Goal: Find contact information: Find contact information

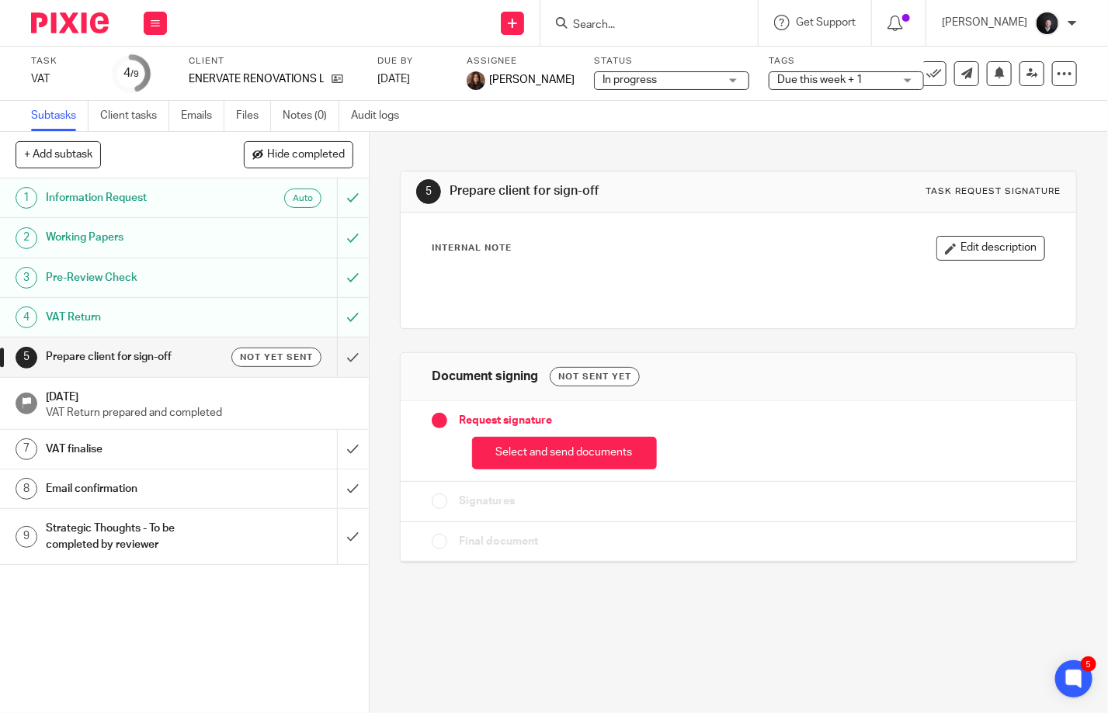
click at [654, 26] on input "Search" at bounding box center [641, 26] width 140 height 14
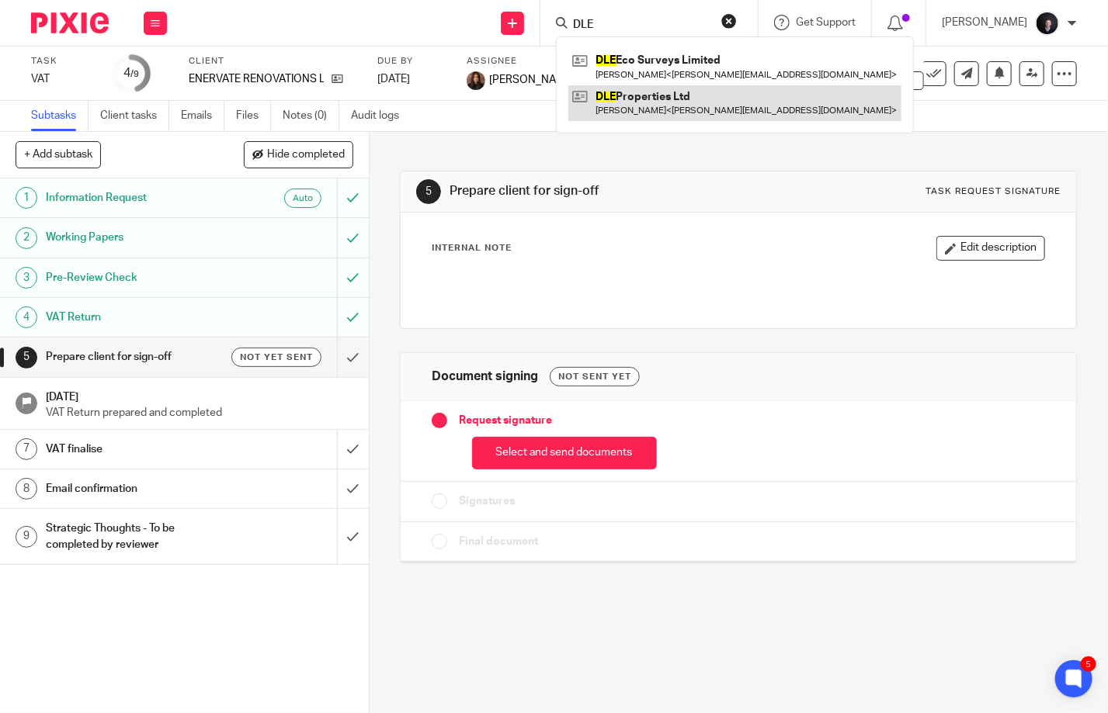
type input "DLE"
click at [660, 102] on link at bounding box center [734, 103] width 333 height 36
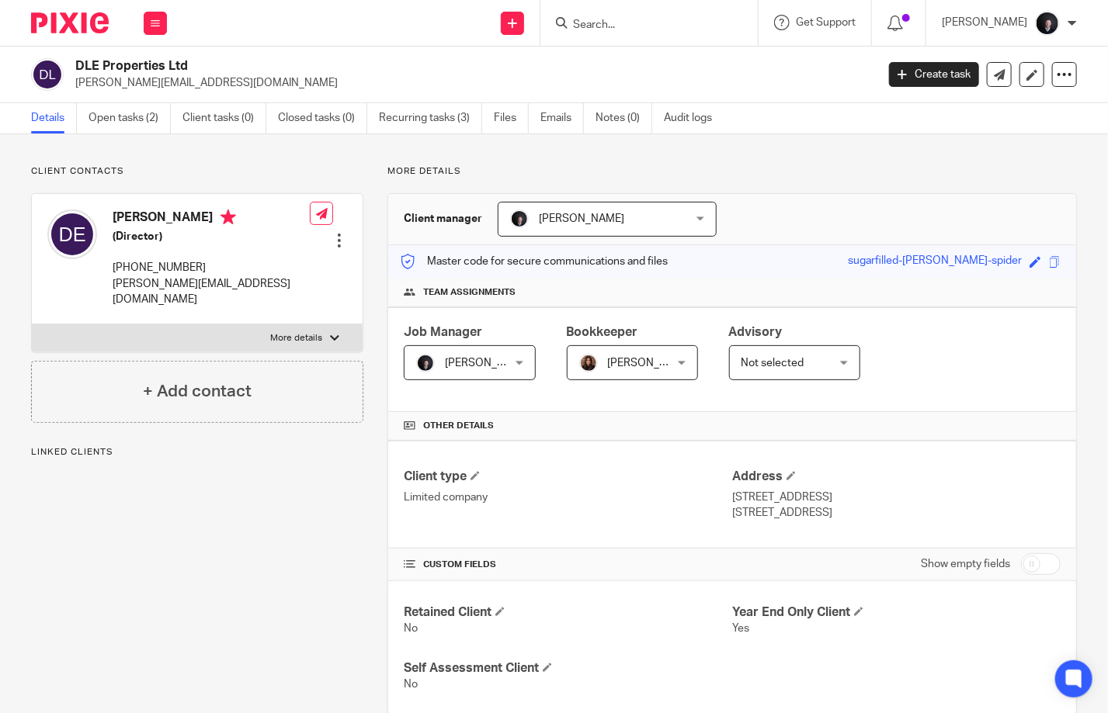
click at [232, 282] on p "[PERSON_NAME][EMAIL_ADDRESS][DOMAIN_NAME]" at bounding box center [211, 292] width 197 height 32
drag, startPoint x: 234, startPoint y: 282, endPoint x: 106, endPoint y: 286, distance: 128.1
click at [106, 286] on div "[PERSON_NAME] (Director) [PHONE_NUMBER] [PERSON_NAME][EMAIL_ADDRESS][DOMAIN_NAM…" at bounding box center [178, 258] width 262 height 113
copy p "[PERSON_NAME][EMAIL_ADDRESS][DOMAIN_NAME]"
drag, startPoint x: 205, startPoint y: 268, endPoint x: 108, endPoint y: 267, distance: 97.0
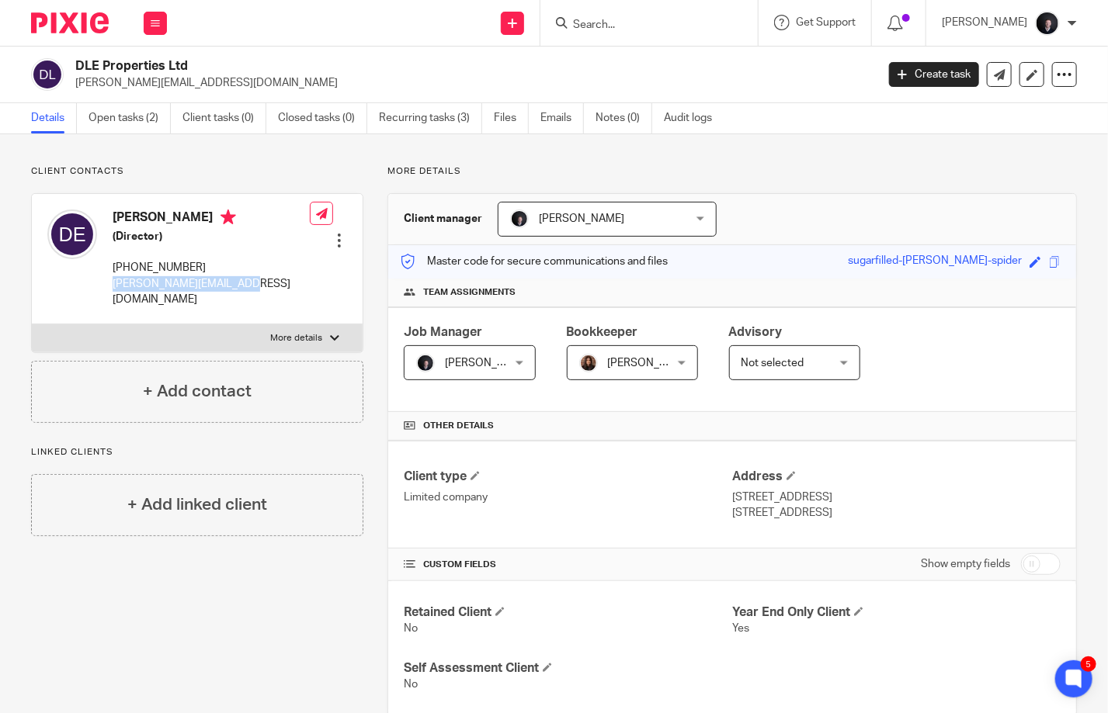
click at [108, 267] on div "[PERSON_NAME] (Director) [PHONE_NUMBER] [PERSON_NAME][EMAIL_ADDRESS][DOMAIN_NAM…" at bounding box center [178, 258] width 262 height 113
copy p "[PHONE_NUMBER]"
